Goal: Task Accomplishment & Management: Manage account settings

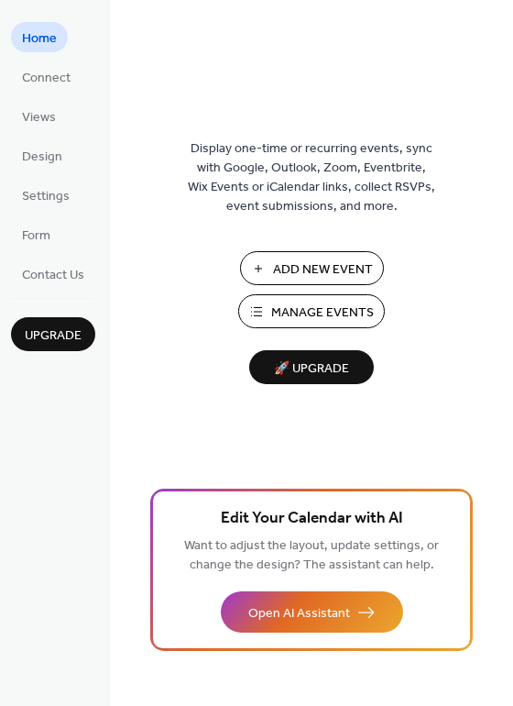
click at [324, 323] on span "Manage Events" at bounding box center [322, 312] width 103 height 19
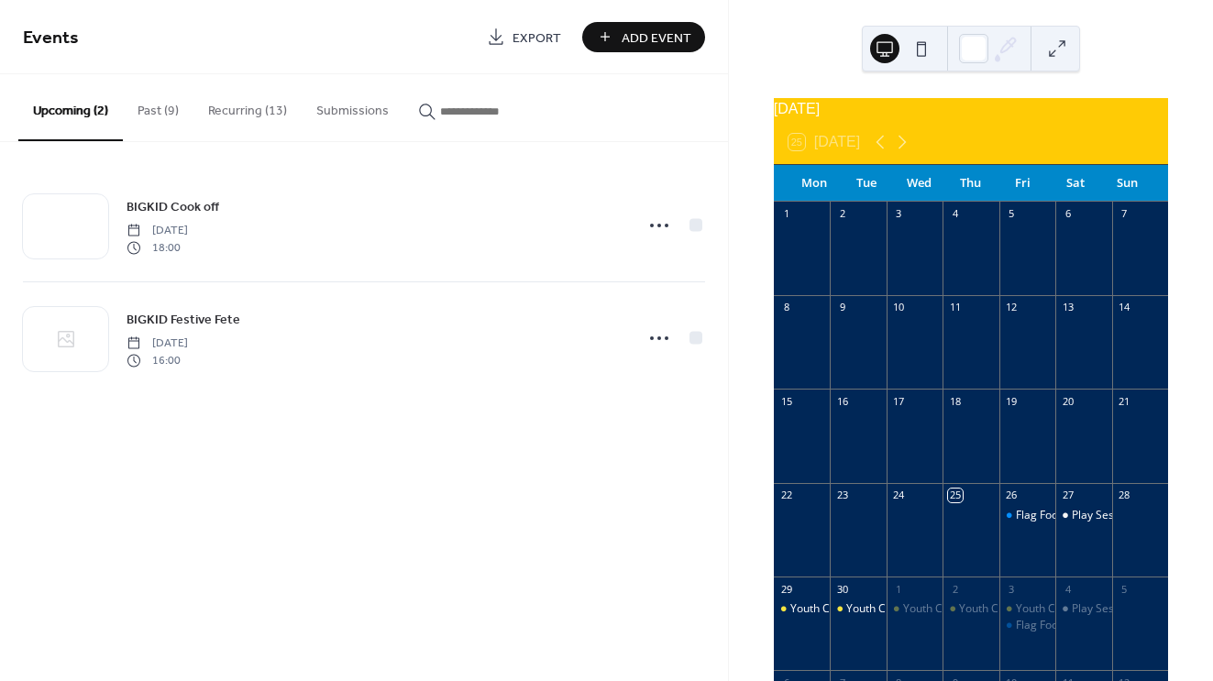
scroll to position [10, 0]
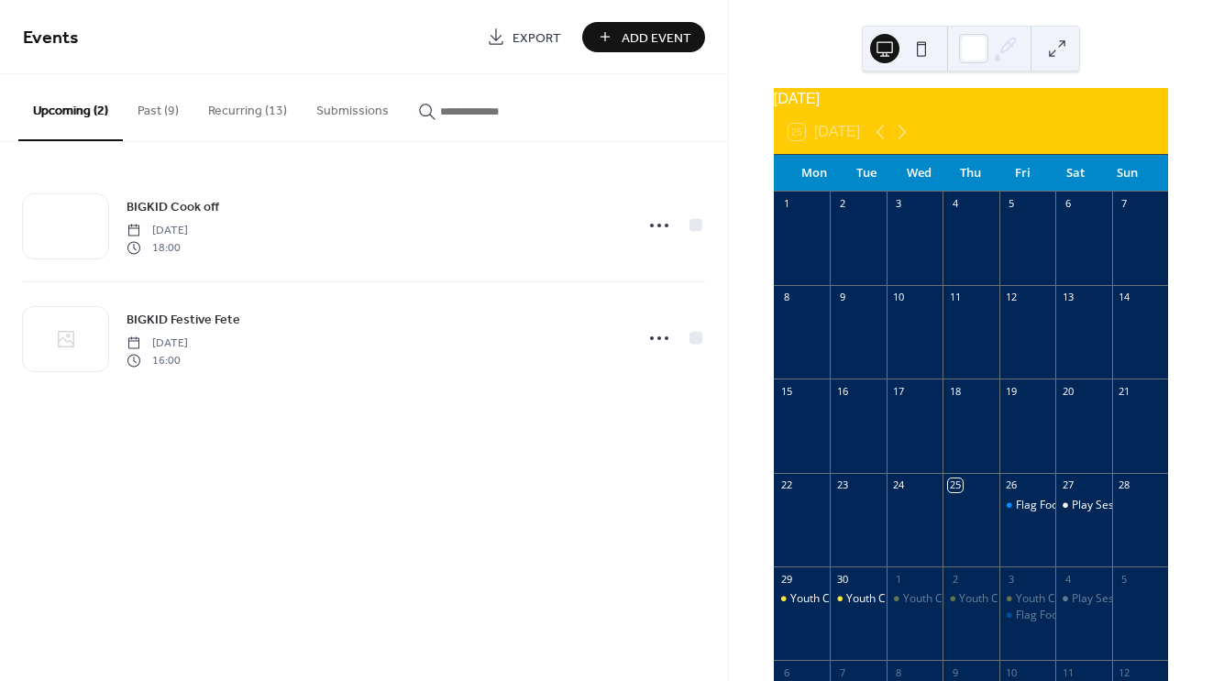
click at [219, 113] on button "Recurring (13)" at bounding box center [247, 106] width 108 height 65
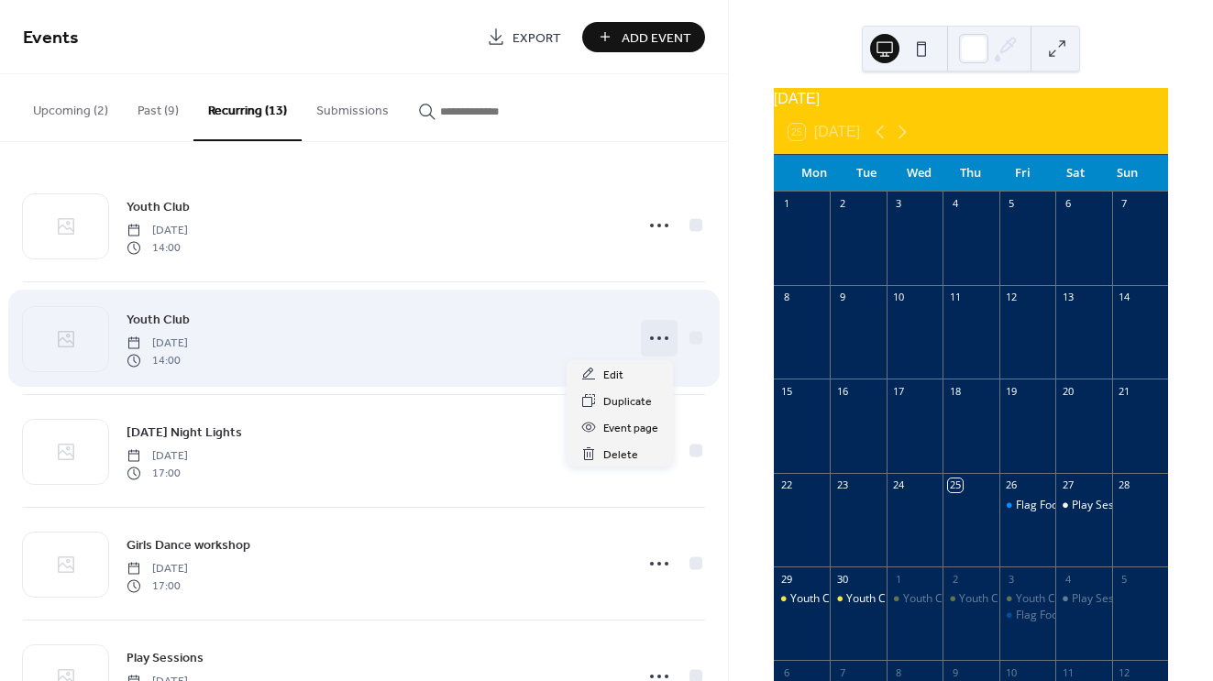
click at [654, 334] on icon at bounding box center [658, 338] width 29 height 29
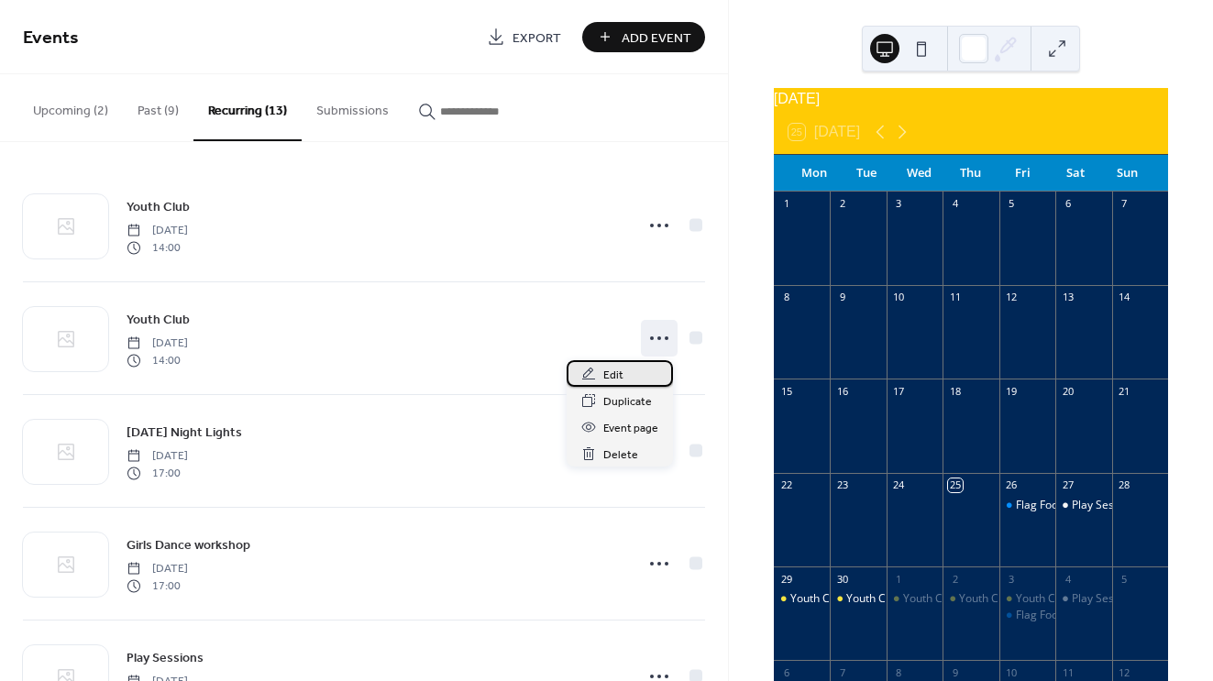
click at [630, 374] on div "Edit" at bounding box center [619, 373] width 106 height 27
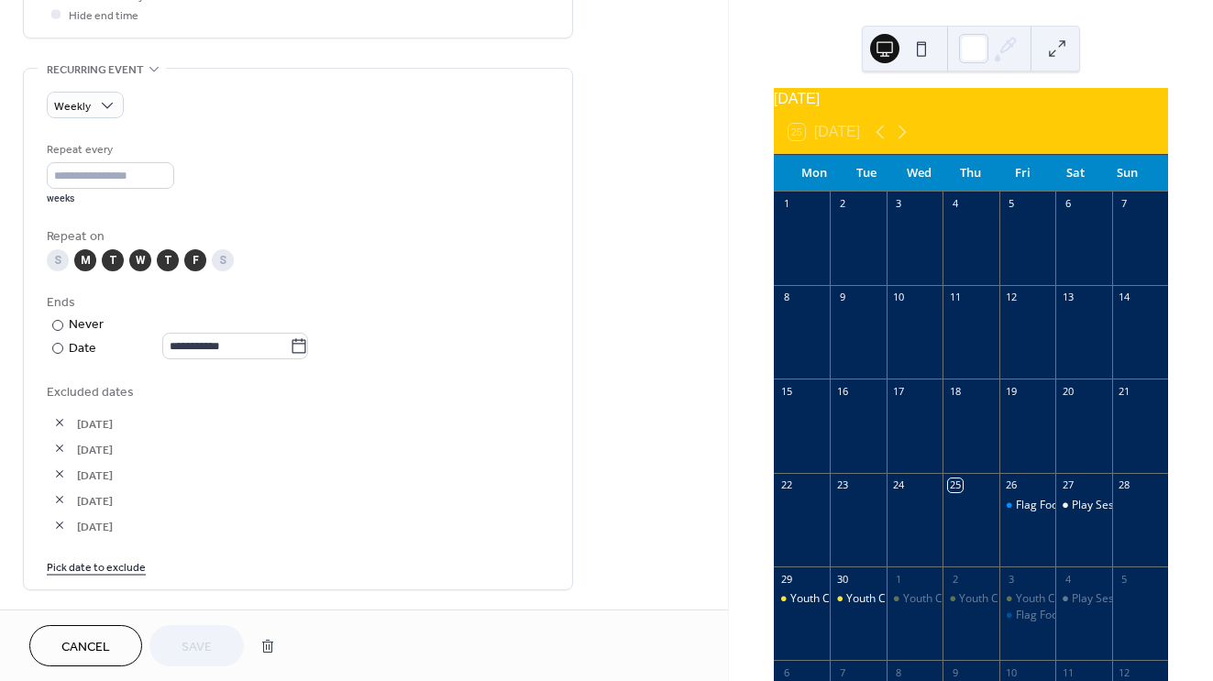
scroll to position [851, 0]
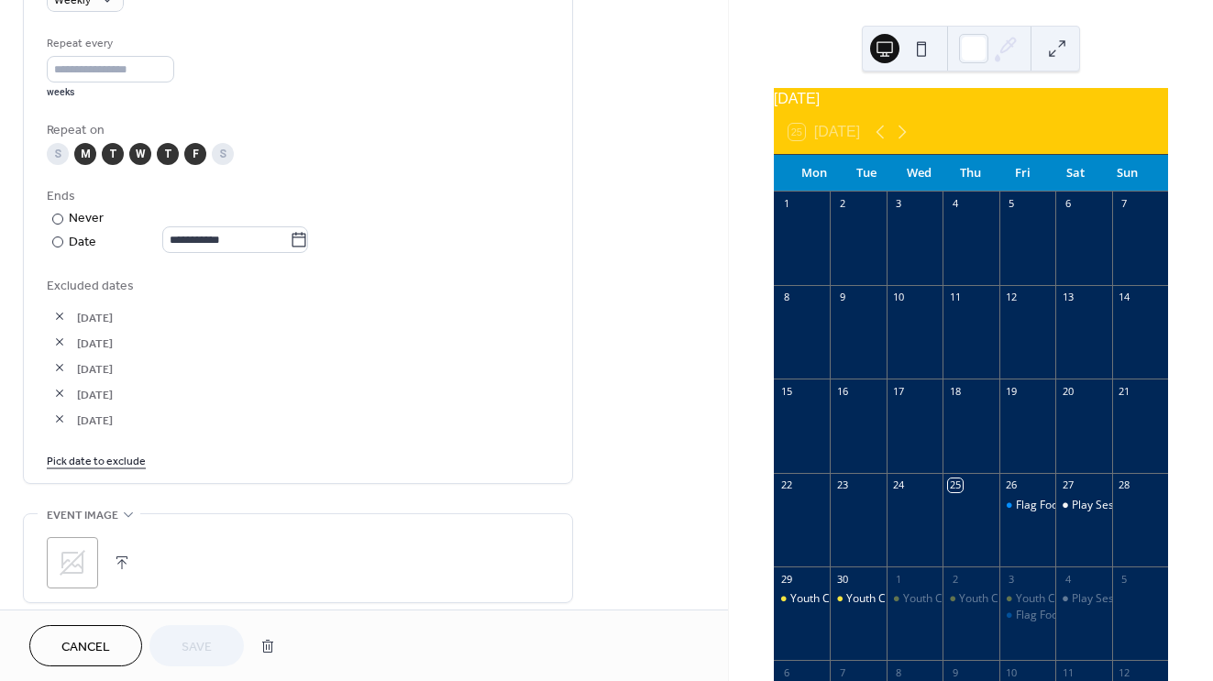
click at [108, 467] on link "Pick date to exclude" at bounding box center [96, 459] width 99 height 19
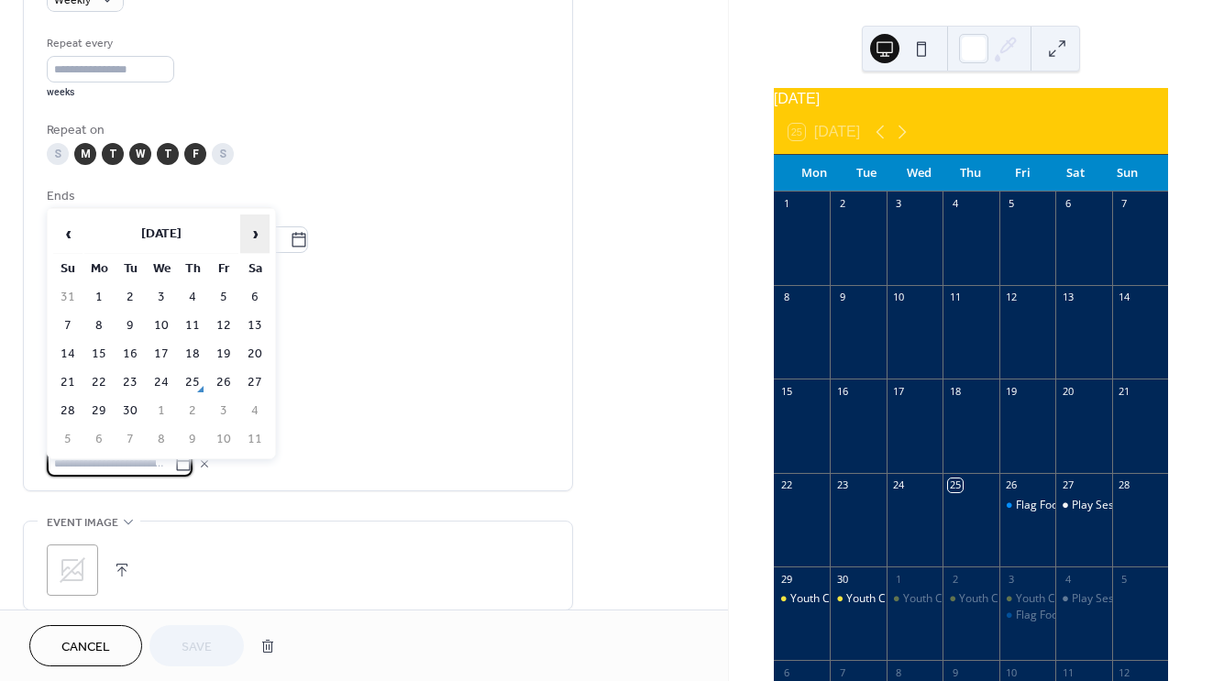
click at [259, 239] on span "›" at bounding box center [254, 233] width 27 height 37
click at [225, 329] on td "12" at bounding box center [223, 326] width 29 height 27
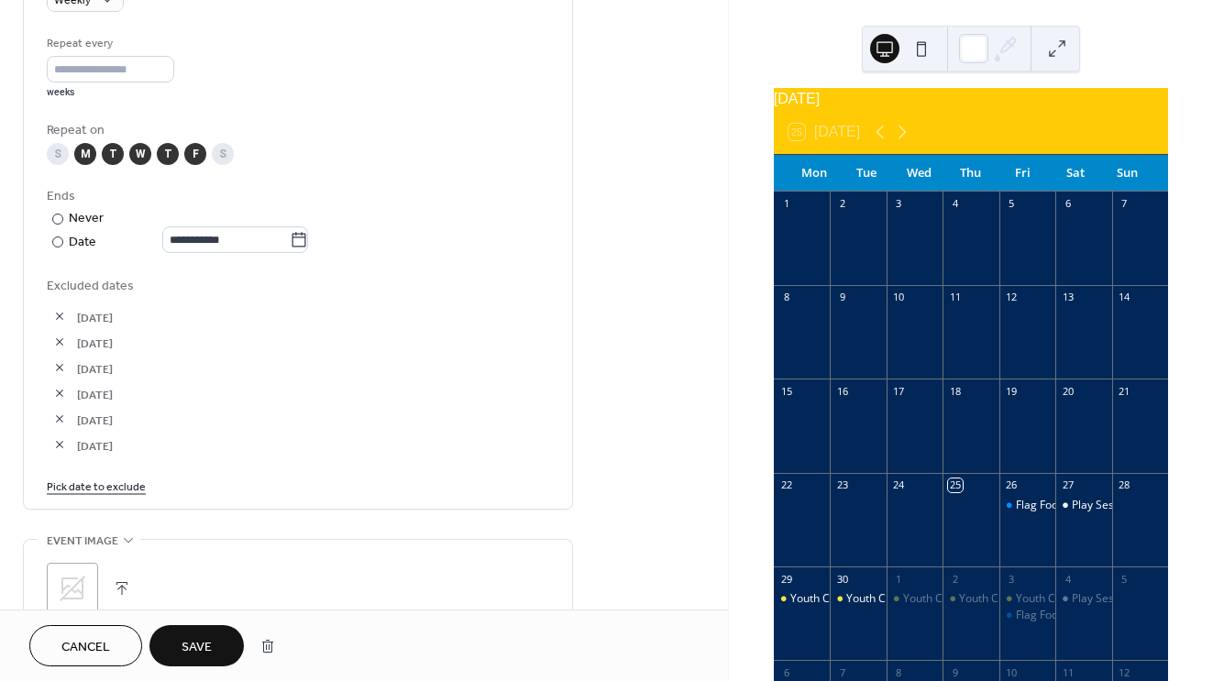
scroll to position [1061, 0]
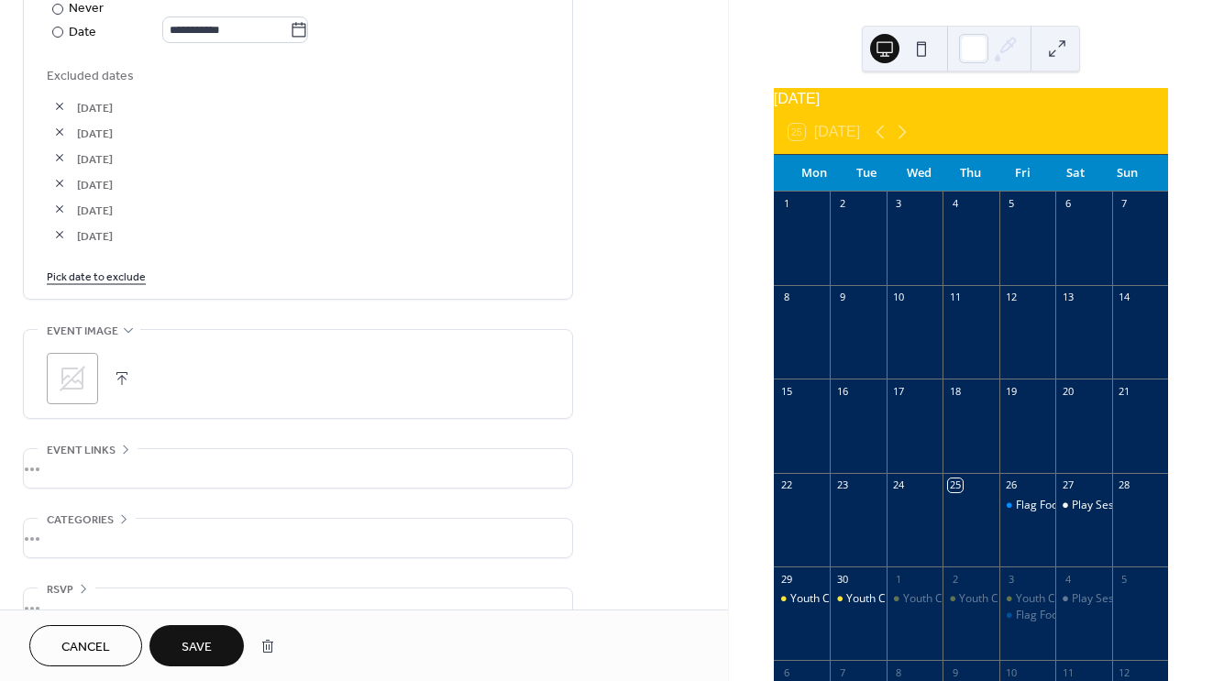
click at [205, 638] on span "Save" at bounding box center [196, 647] width 30 height 19
